Goal: Information Seeking & Learning: Learn about a topic

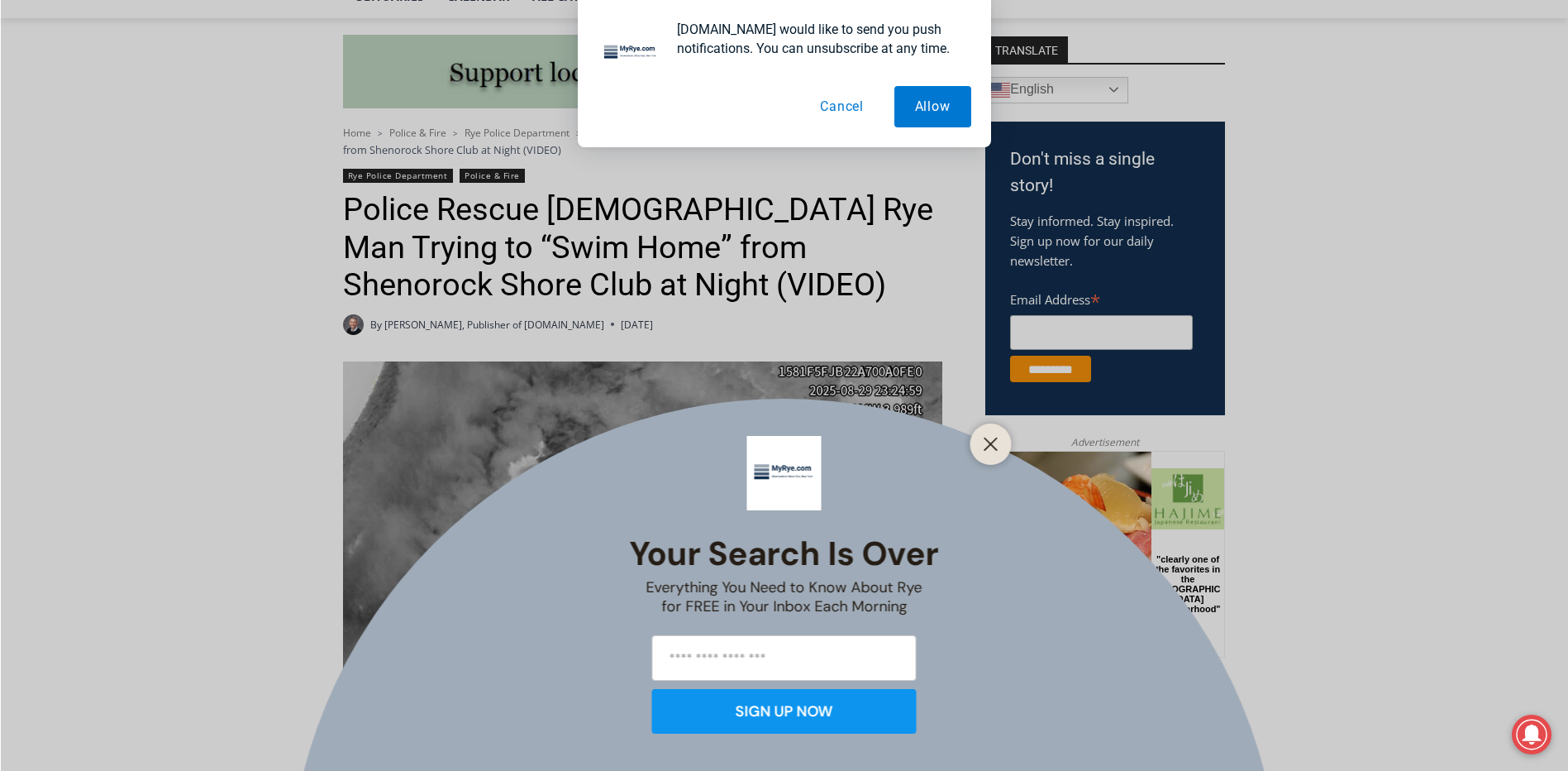
scroll to position [552, 0]
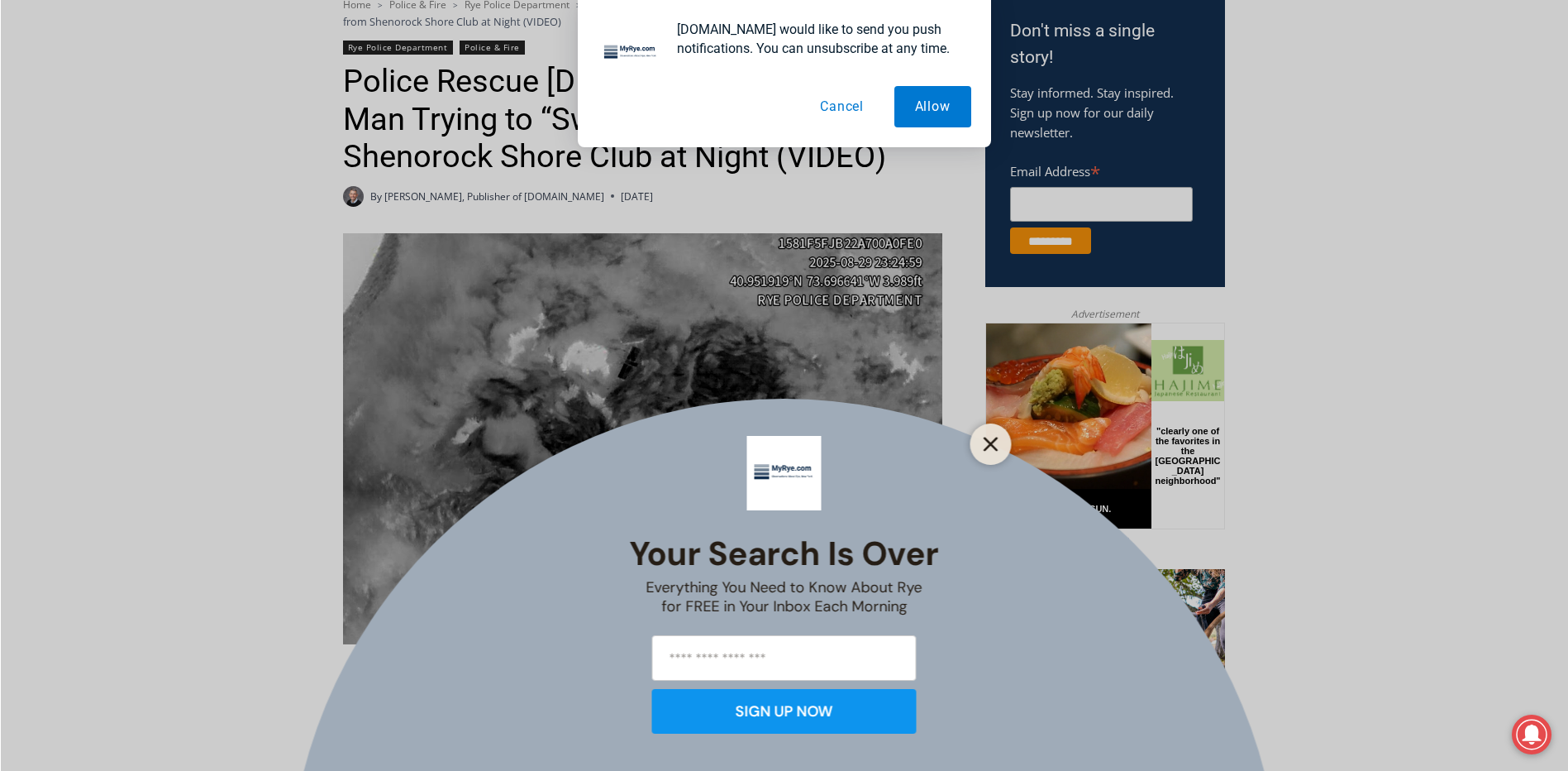
click at [980, 438] on button "Close" at bounding box center [991, 443] width 23 height 23
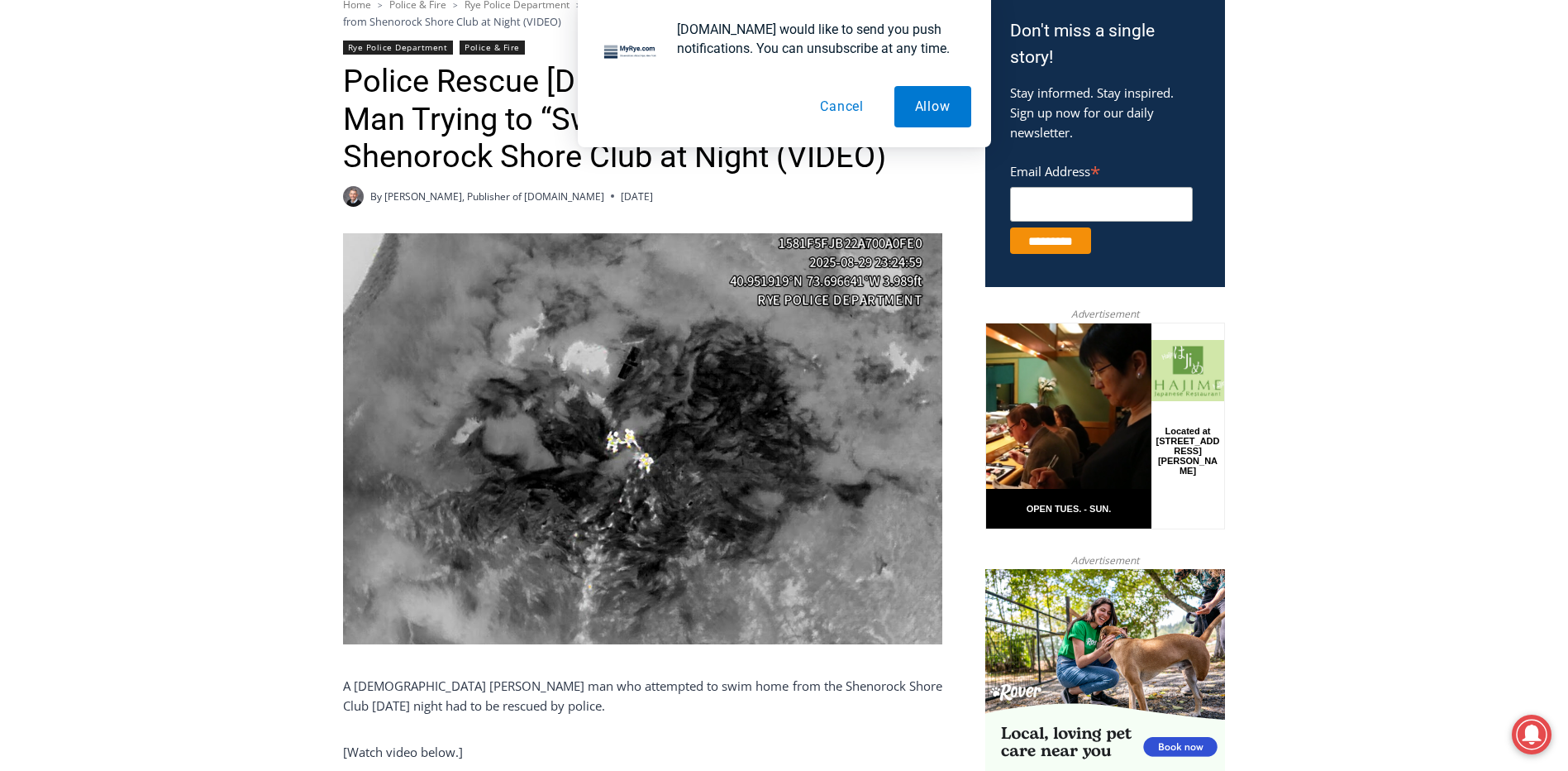
click at [836, 104] on button "Cancel" at bounding box center [842, 106] width 85 height 41
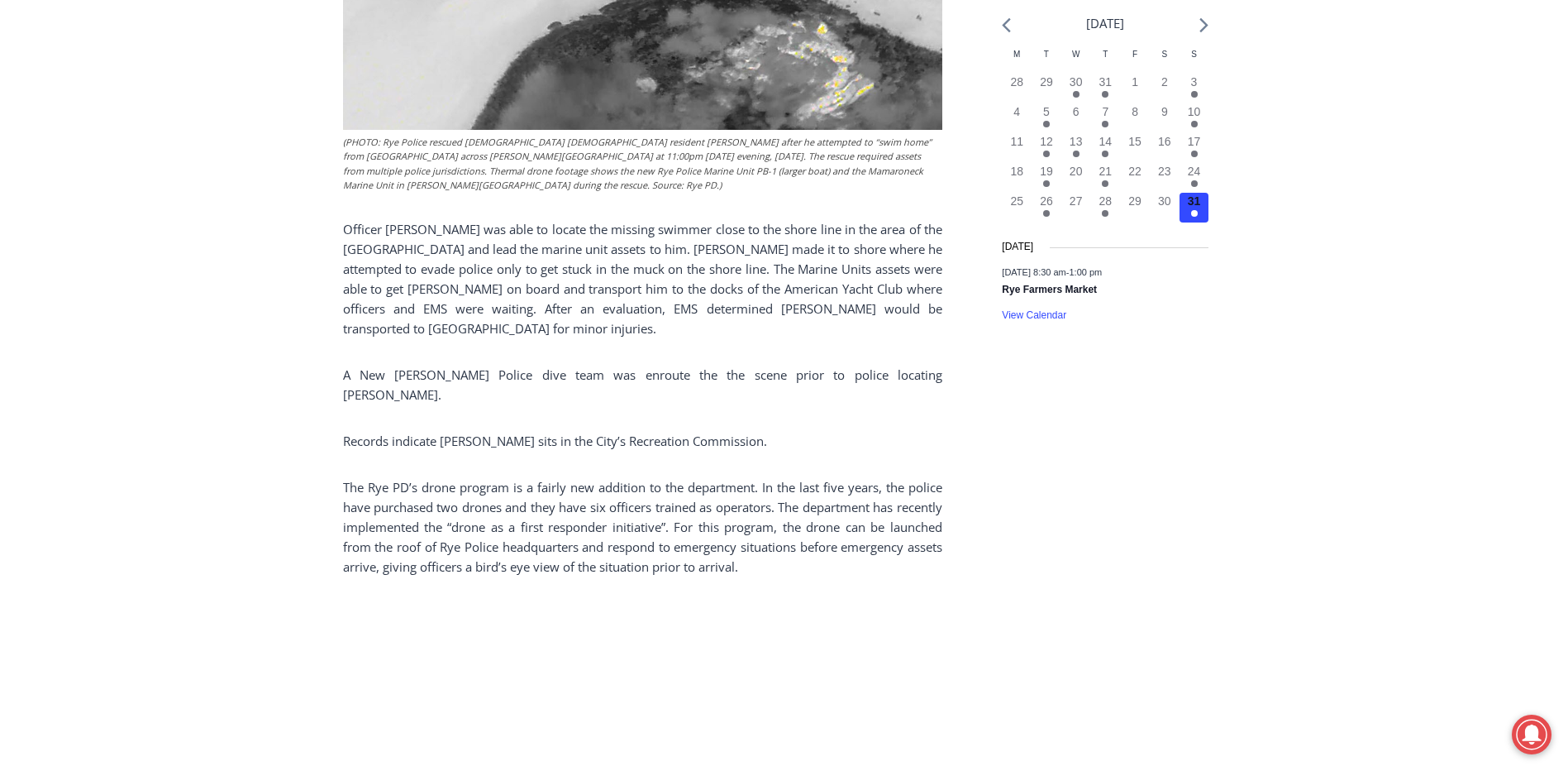
scroll to position [1929, 0]
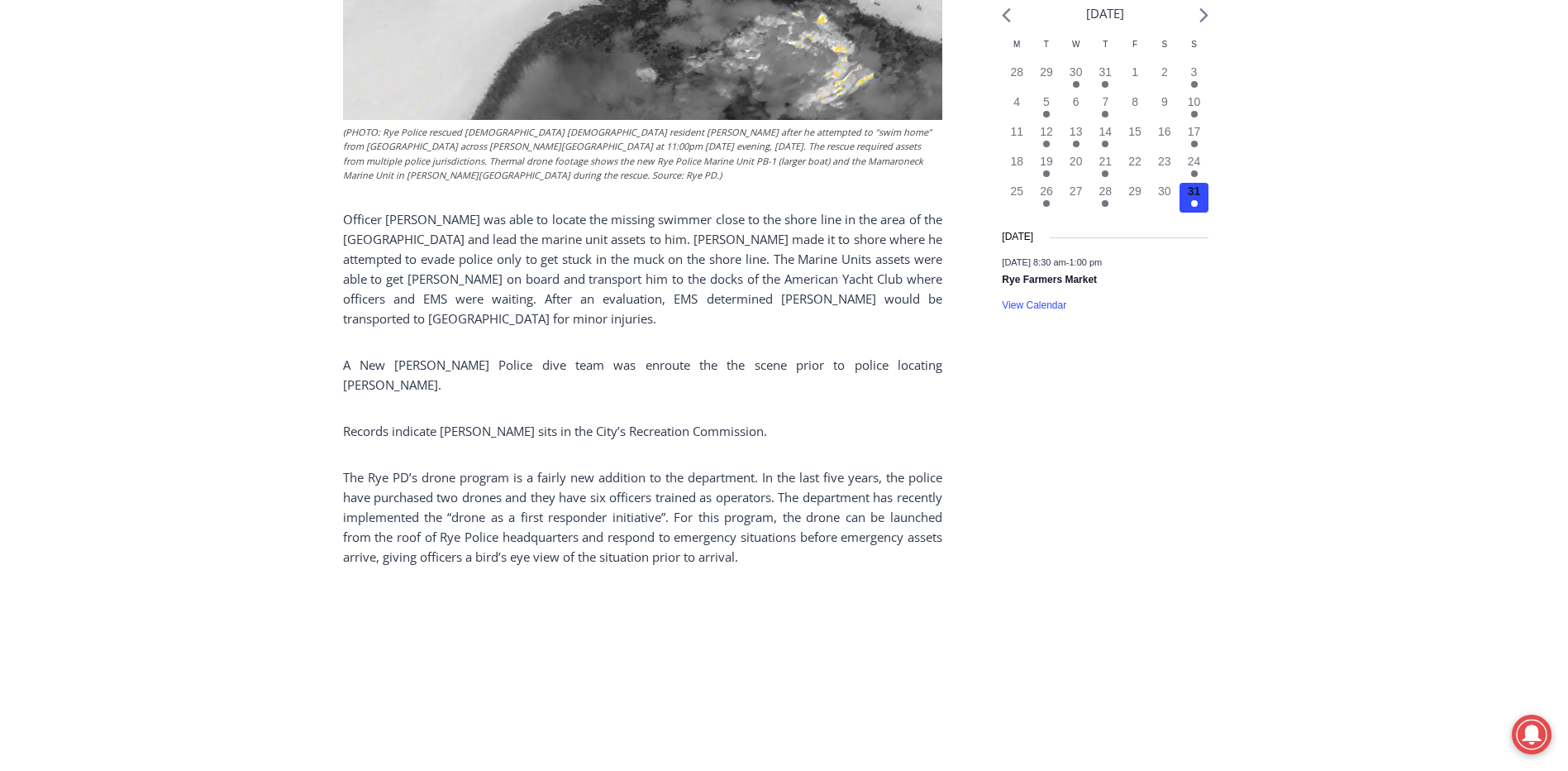
click at [527, 467] on p "The Rye PD’s drone program is a fairly new addition to the department. In the l…" at bounding box center [643, 516] width 599 height 99
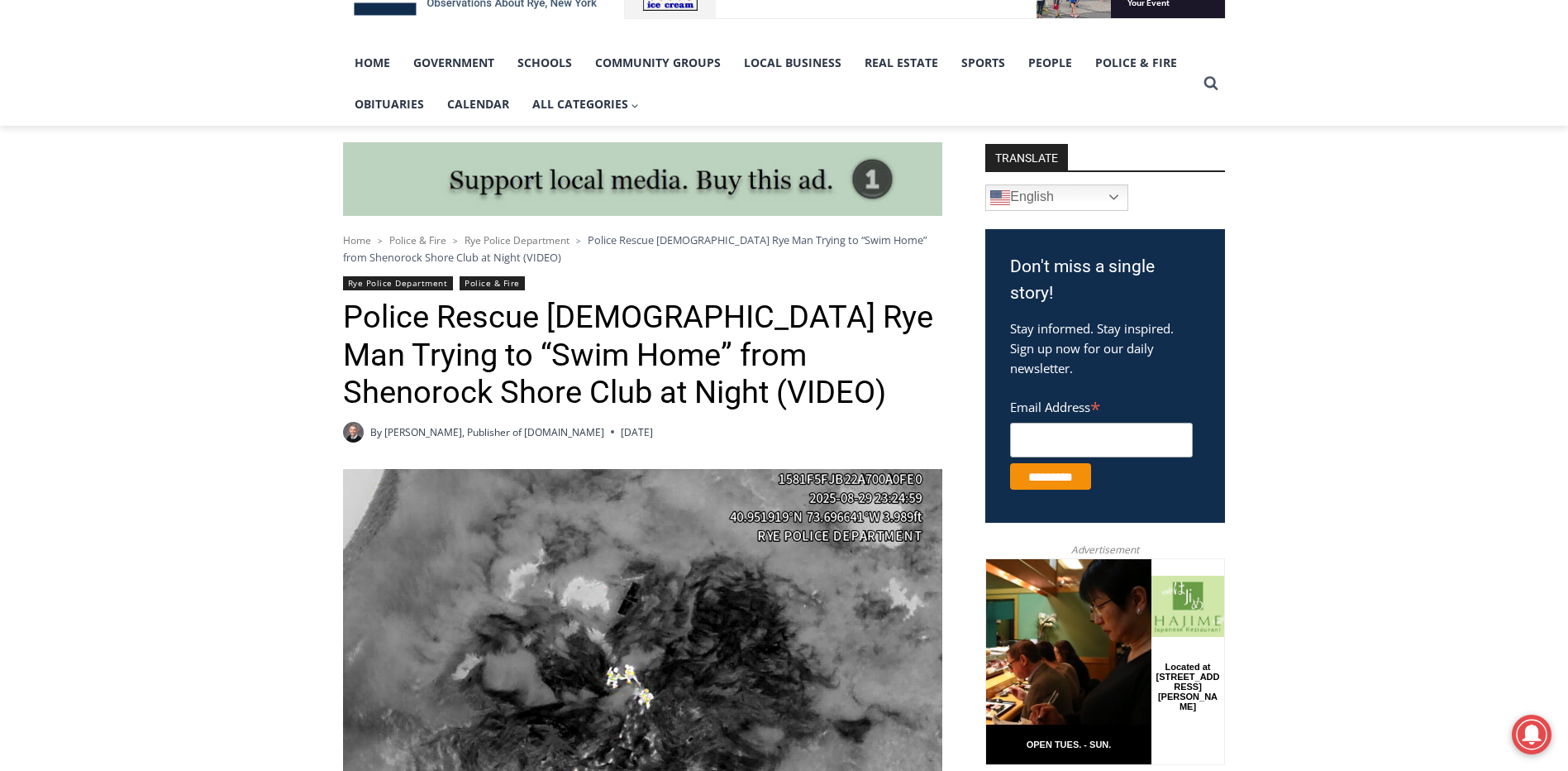
scroll to position [0, 0]
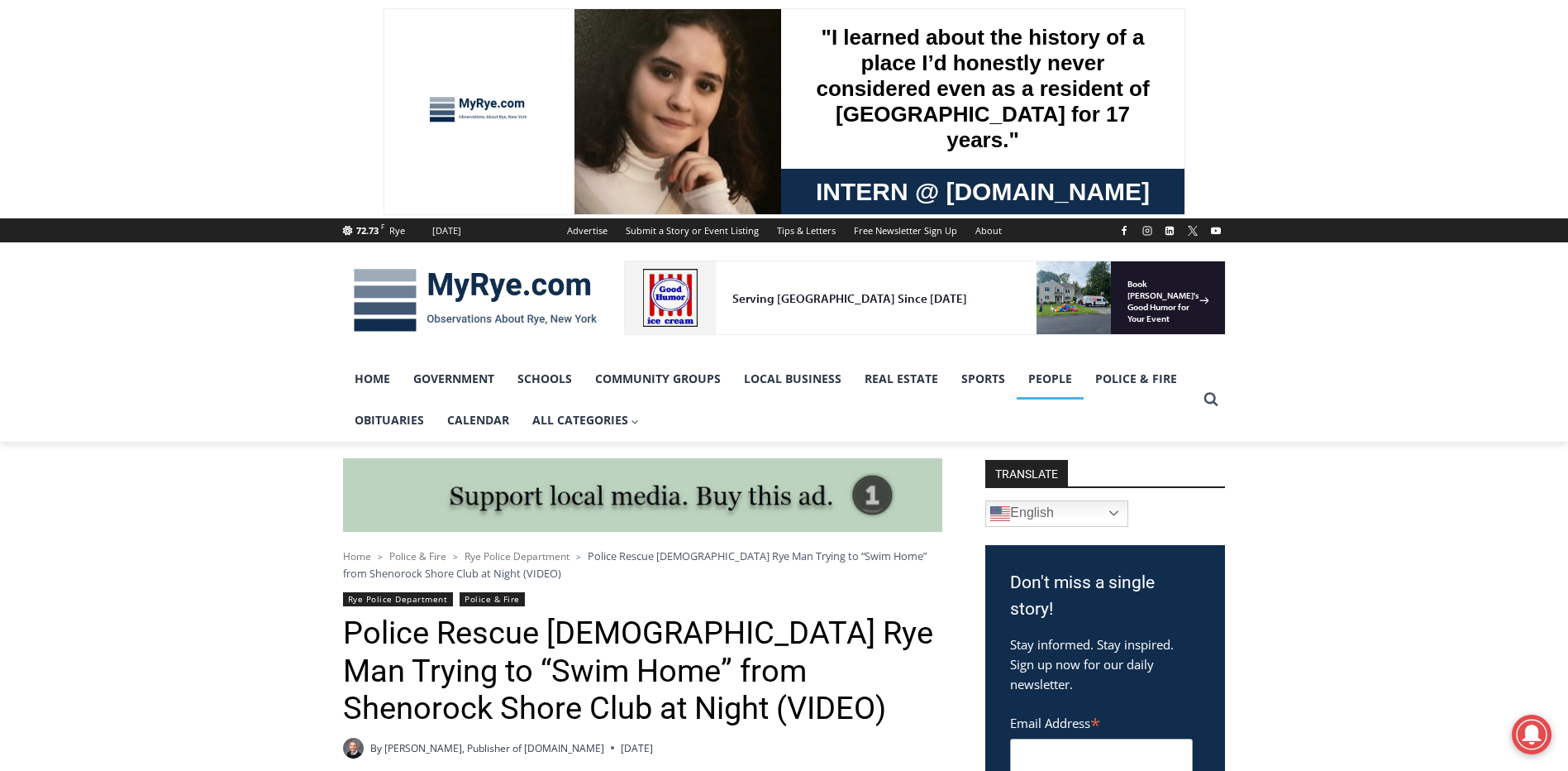
click at [1037, 381] on link "People" at bounding box center [1051, 379] width 67 height 41
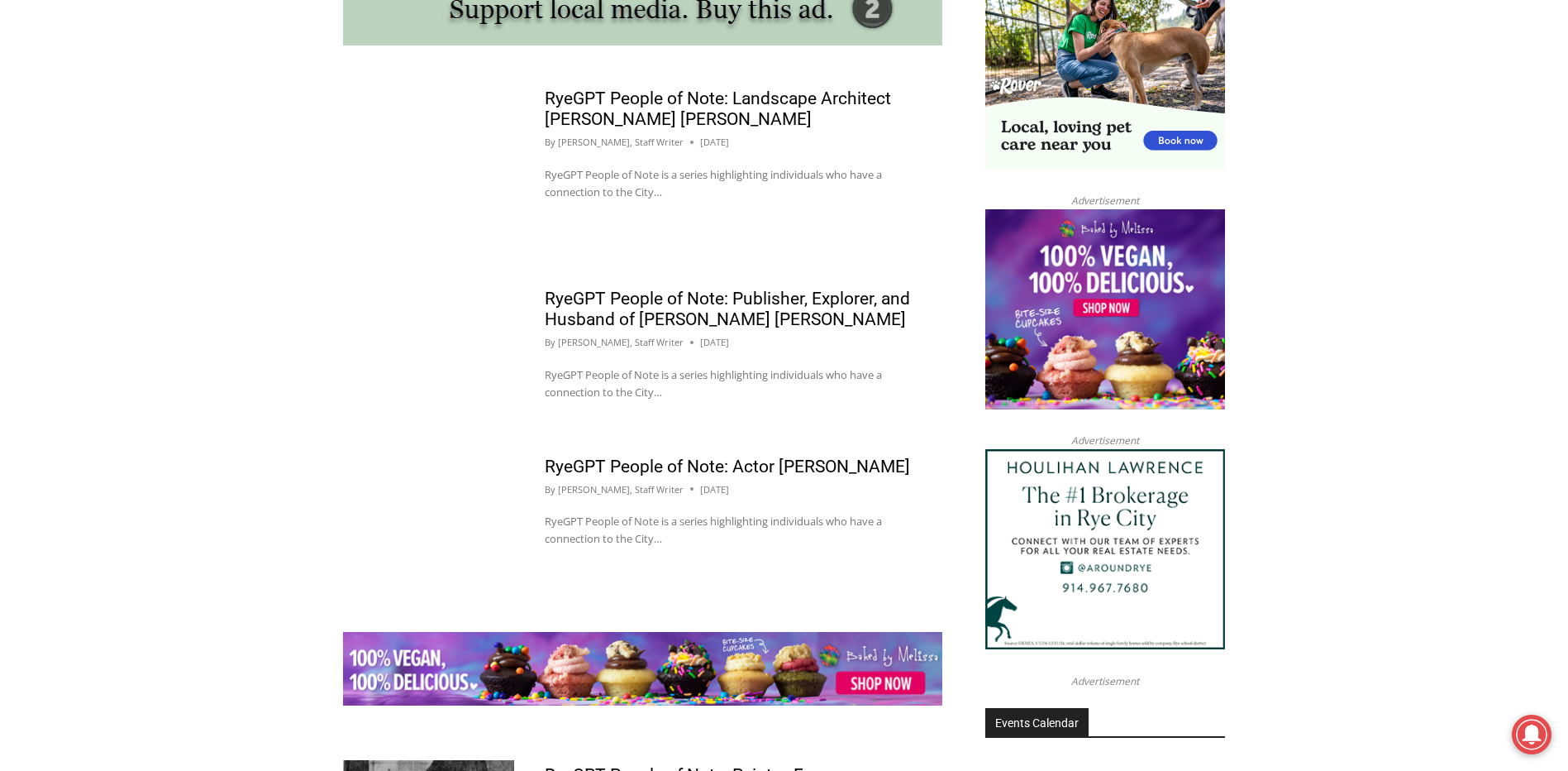
scroll to position [1654, 0]
